Goal: Check status

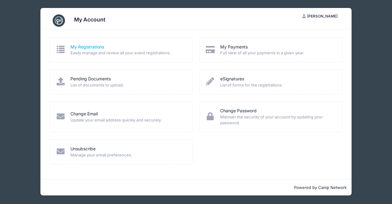
click at [88, 48] on link "My Registrations" at bounding box center [88, 47] width 34 height 6
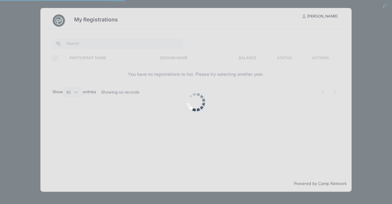
select select "50"
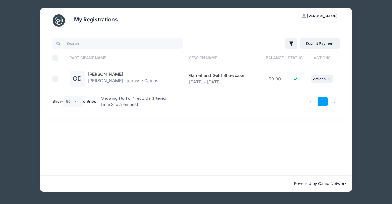
click at [364, 73] on div "My Registrations OD [PERSON_NAME] My Account Logout Filter Filter Options Show:" at bounding box center [196, 100] width 374 height 200
